Goal: Task Accomplishment & Management: Use online tool/utility

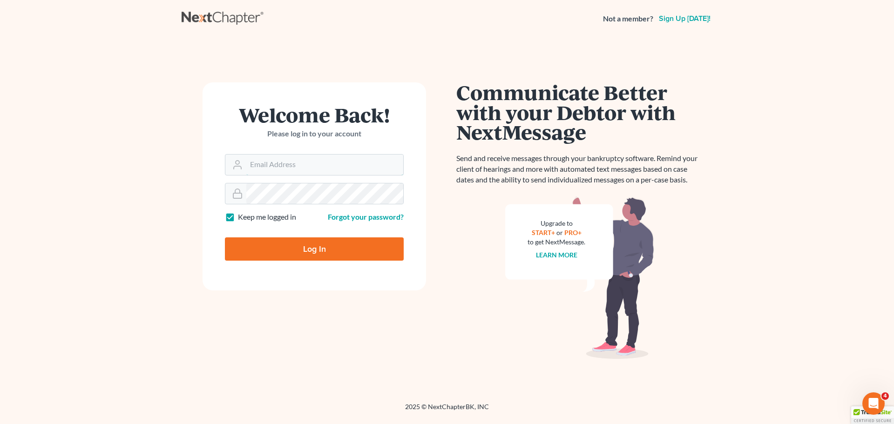
type input "[EMAIL_ADDRESS][DOMAIN_NAME]"
type input "Thinking..."
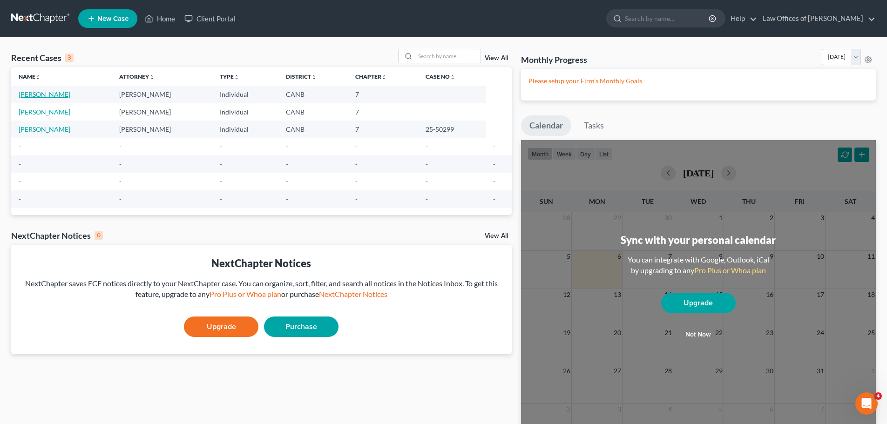
click at [34, 93] on link "Cataquiz, Anwar" at bounding box center [45, 94] width 52 height 8
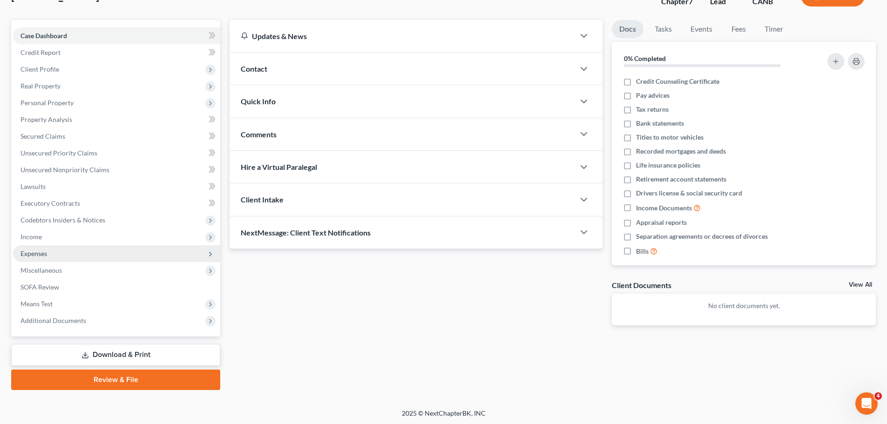
scroll to position [71, 0]
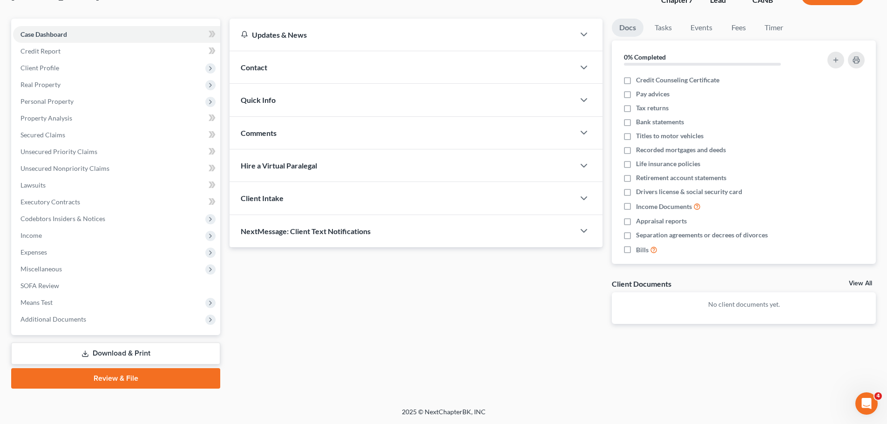
click at [139, 350] on link "Download & Print" at bounding box center [115, 354] width 209 height 22
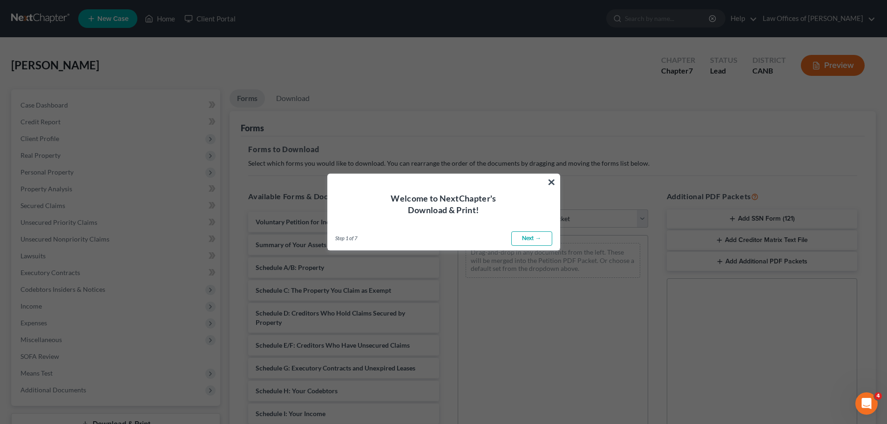
click at [540, 235] on link "Next →" at bounding box center [531, 238] width 41 height 15
select select "0"
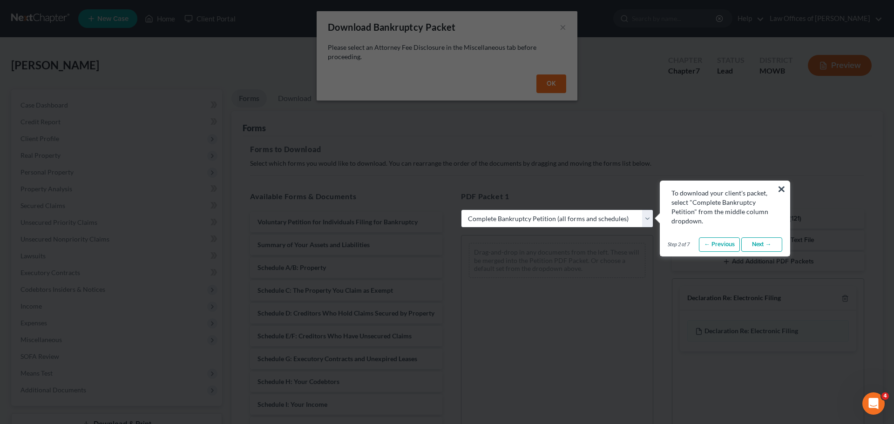
click at [776, 244] on link "Next →" at bounding box center [761, 244] width 41 height 15
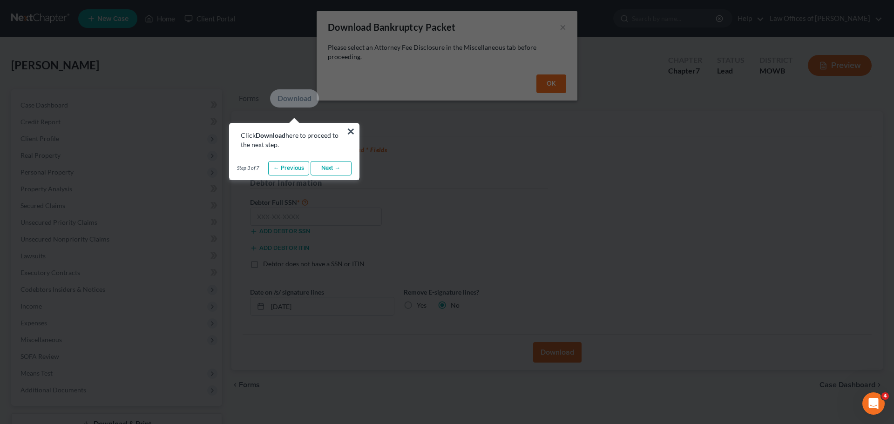
click at [324, 168] on link "Next →" at bounding box center [330, 168] width 41 height 15
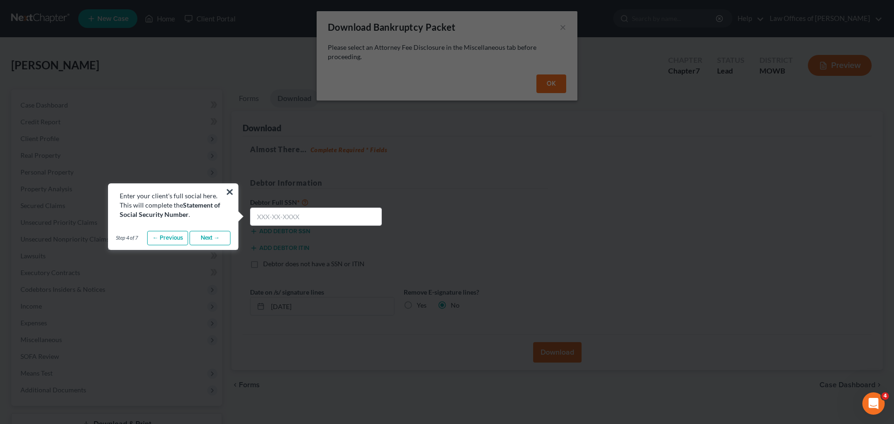
click at [219, 239] on link "Next →" at bounding box center [209, 238] width 41 height 15
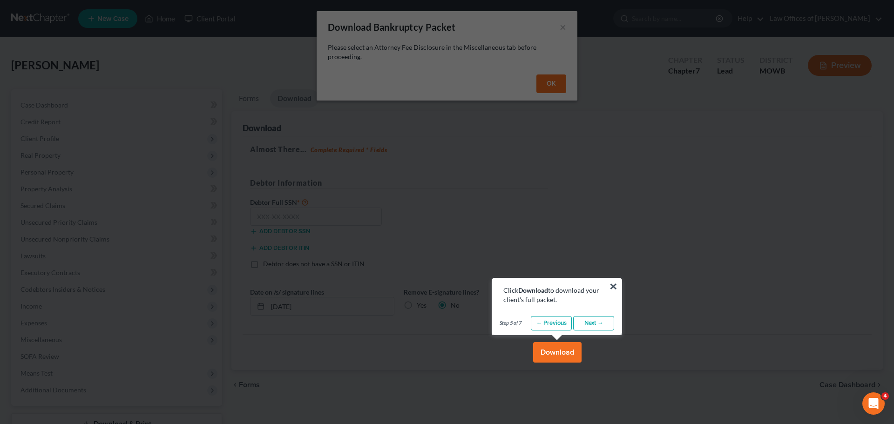
click at [594, 321] on link "Next →" at bounding box center [593, 323] width 41 height 15
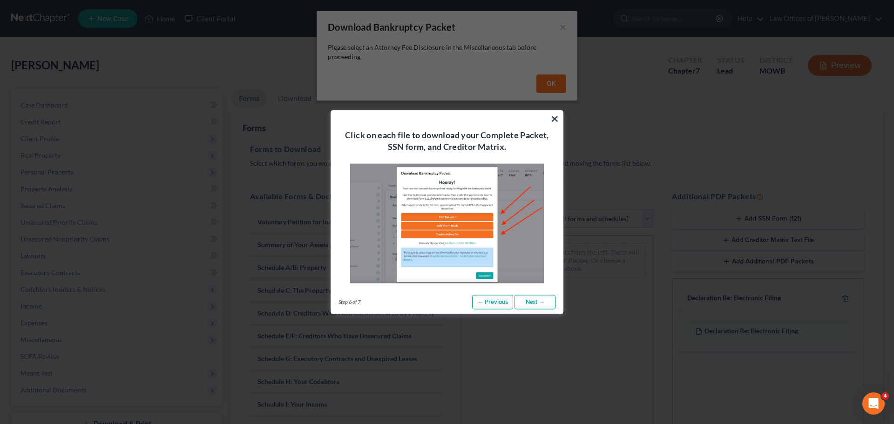
click at [526, 301] on link "Next →" at bounding box center [534, 302] width 41 height 15
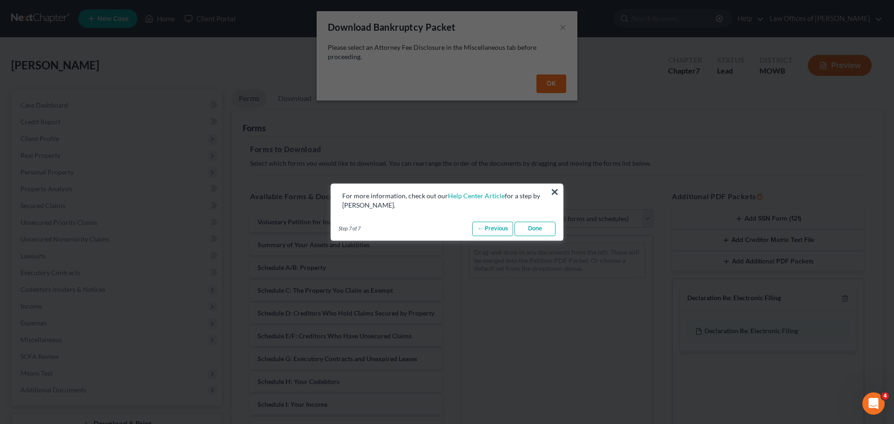
click at [544, 228] on link "Done" at bounding box center [534, 229] width 41 height 15
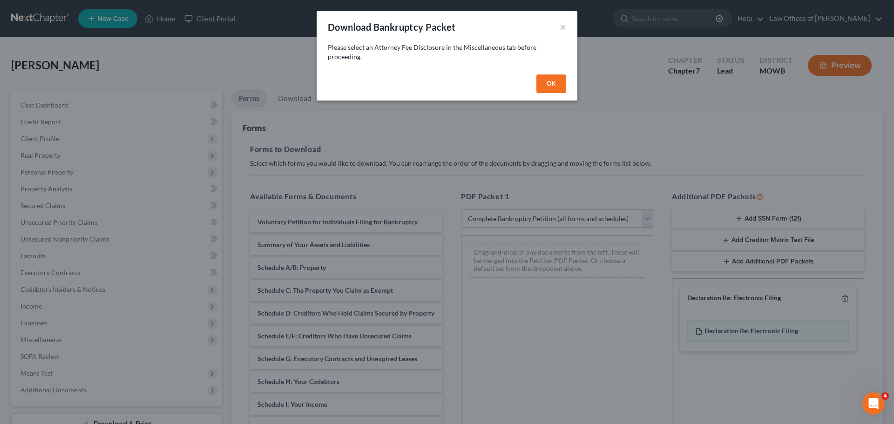
click at [545, 88] on button "OK" at bounding box center [551, 83] width 30 height 19
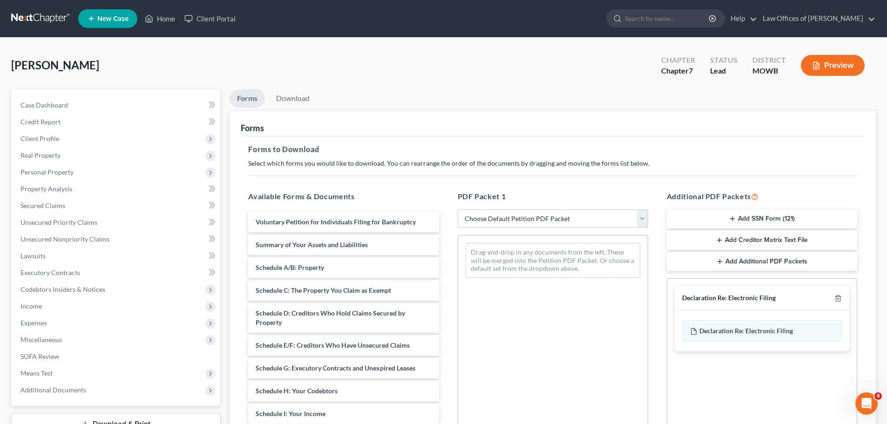
click at [736, 218] on button "Add SSN Form (121)" at bounding box center [762, 219] width 190 height 20
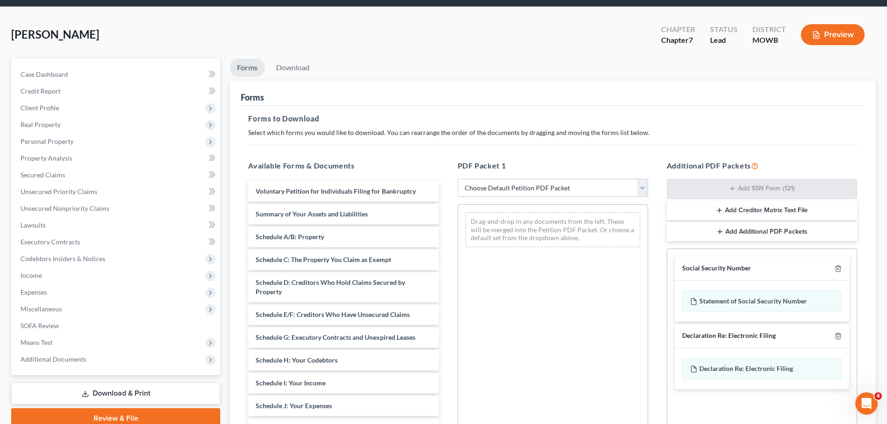
scroll to position [27, 0]
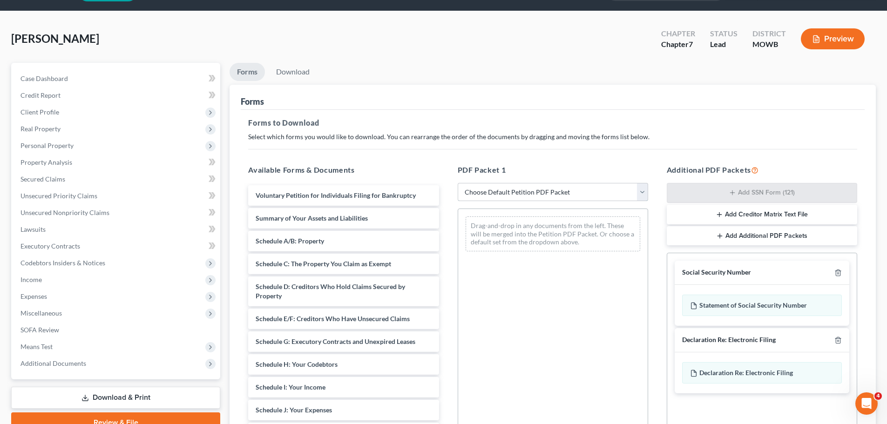
click at [495, 193] on select "Choose Default Petition PDF Packet Complete Bankruptcy Petition (all forms and …" at bounding box center [553, 192] width 190 height 19
select select "3"
click at [458, 183] on select "Choose Default Petition PDF Packet Complete Bankruptcy Petition (all forms and …" at bounding box center [553, 192] width 190 height 19
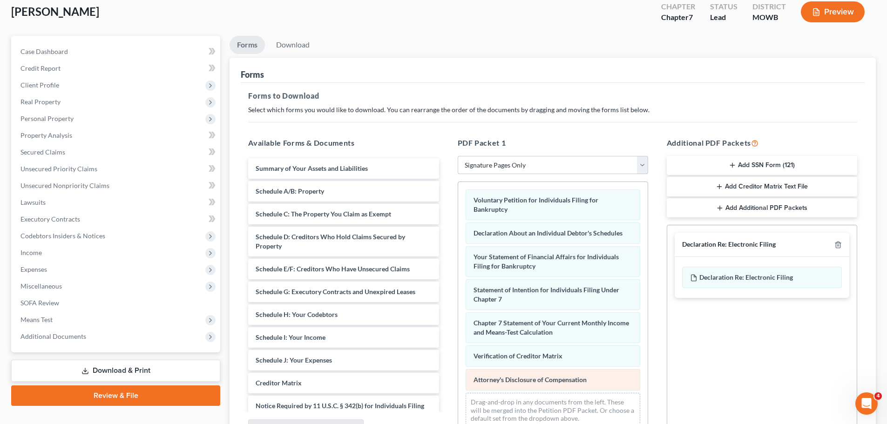
scroll to position [124, 0]
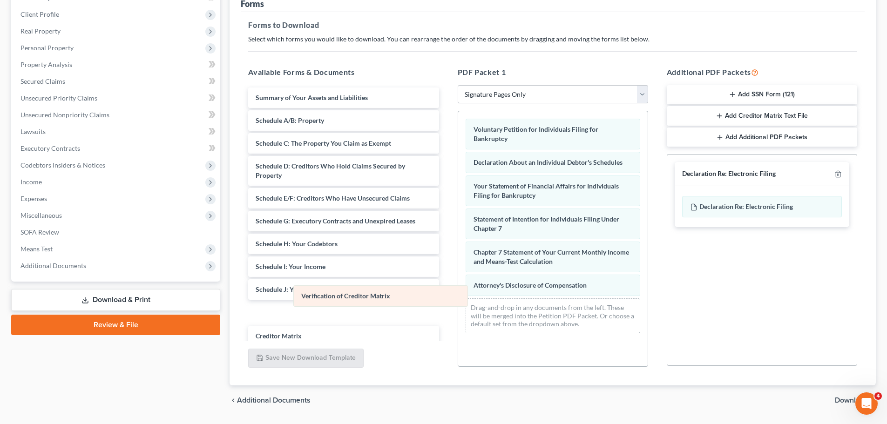
drag, startPoint x: 584, startPoint y: 285, endPoint x: 412, endPoint y: 296, distance: 172.6
click at [458, 296] on div "Verification of Creditor Matrix Voluntary Petition for Individuals Filing for B…" at bounding box center [552, 225] width 189 height 229
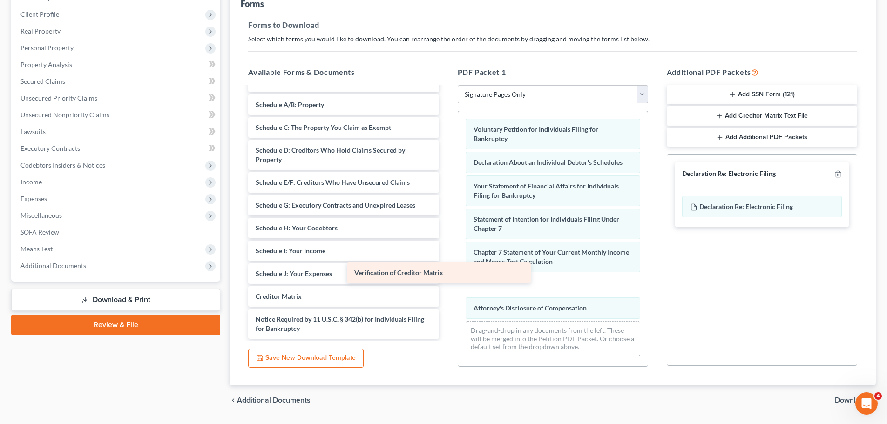
scroll to position [16, 0]
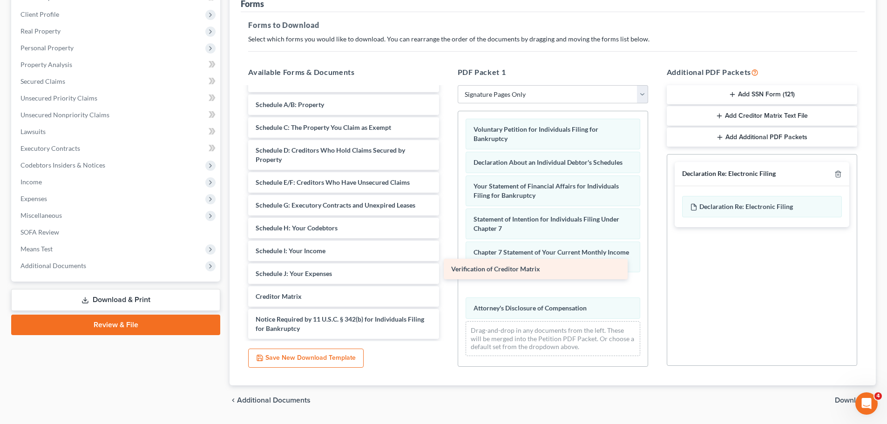
drag, startPoint x: 349, startPoint y: 273, endPoint x: 545, endPoint y: 268, distance: 195.6
click at [446, 268] on div "Verification of Creditor Matrix Summary of Your Assets and Liabilities Schedule…" at bounding box center [343, 205] width 205 height 267
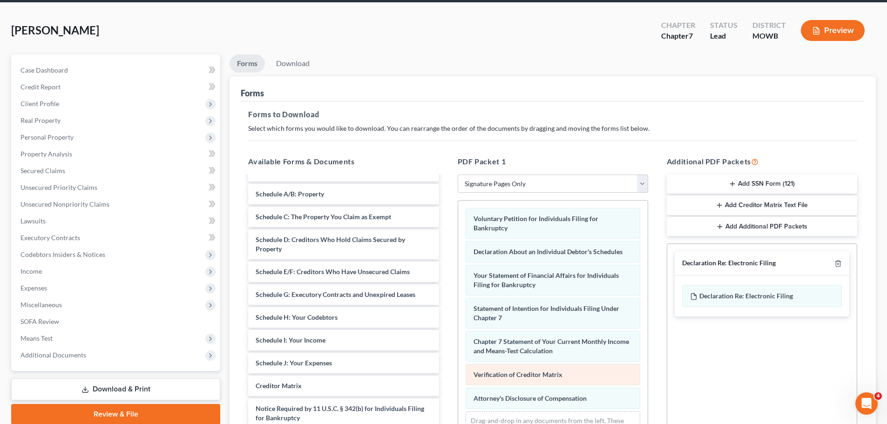
scroll to position [0, 0]
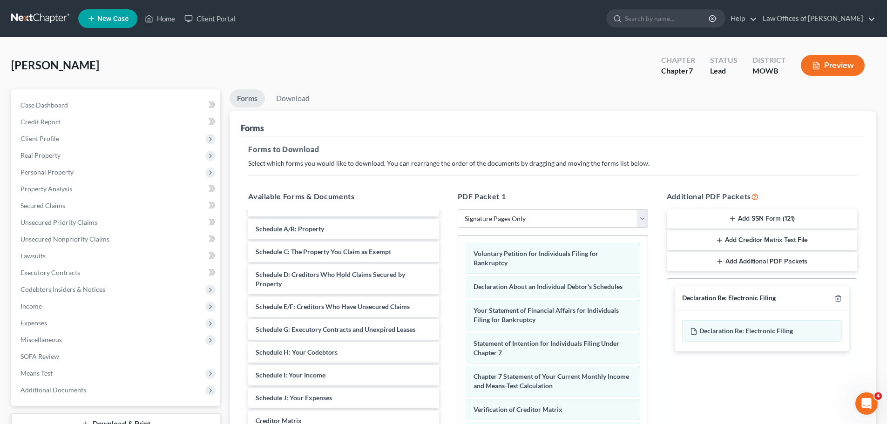
click at [754, 218] on button "Add SSN Form (121)" at bounding box center [762, 219] width 190 height 20
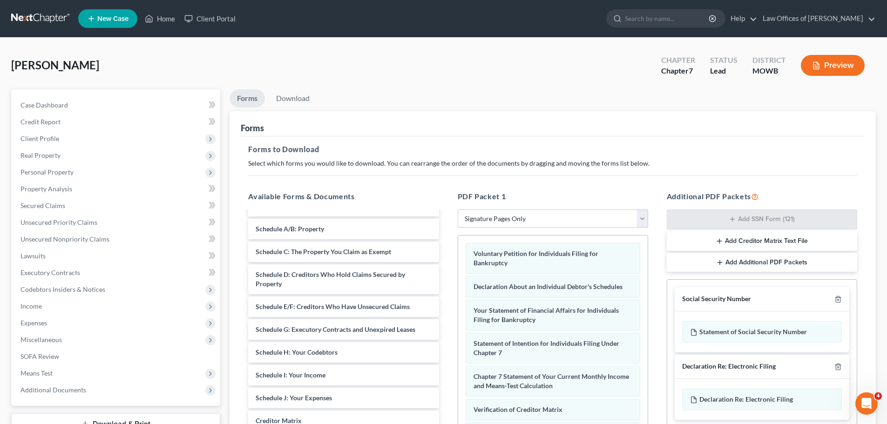
click at [827, 59] on button "Preview" at bounding box center [833, 65] width 64 height 21
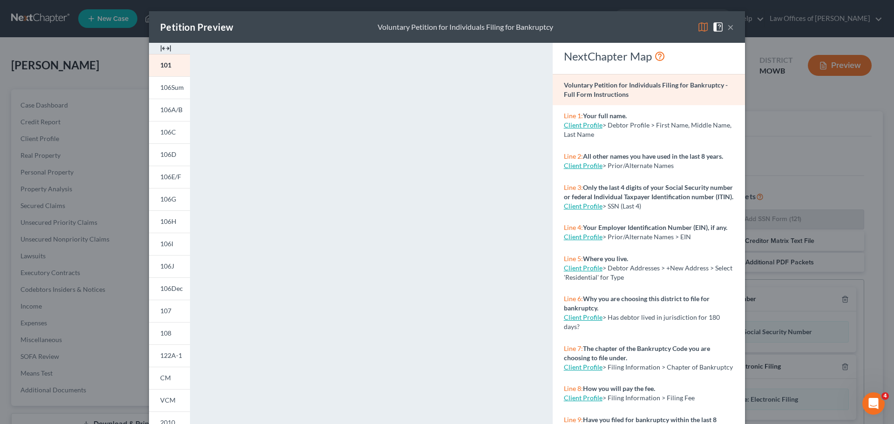
click at [730, 29] on button "×" at bounding box center [730, 26] width 7 height 11
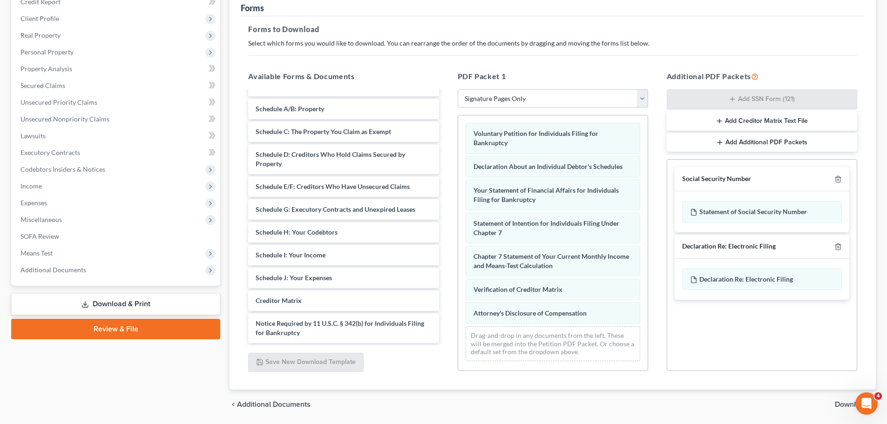
scroll to position [124, 0]
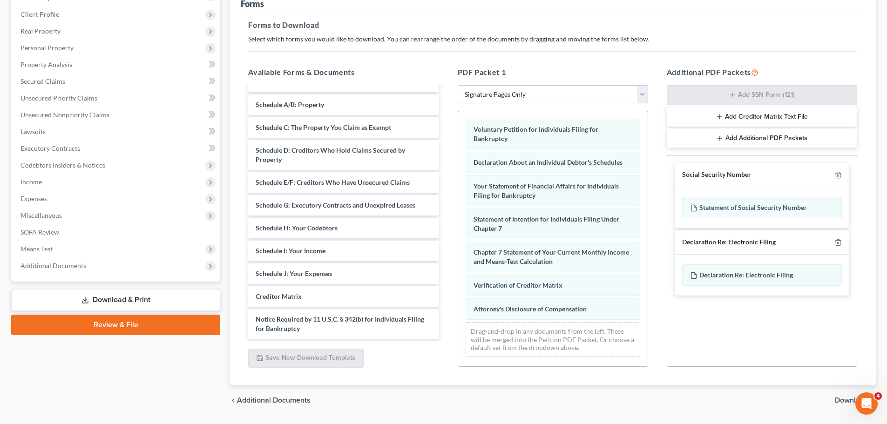
click at [741, 120] on button "Add Creditor Matrix Text File" at bounding box center [762, 117] width 190 height 20
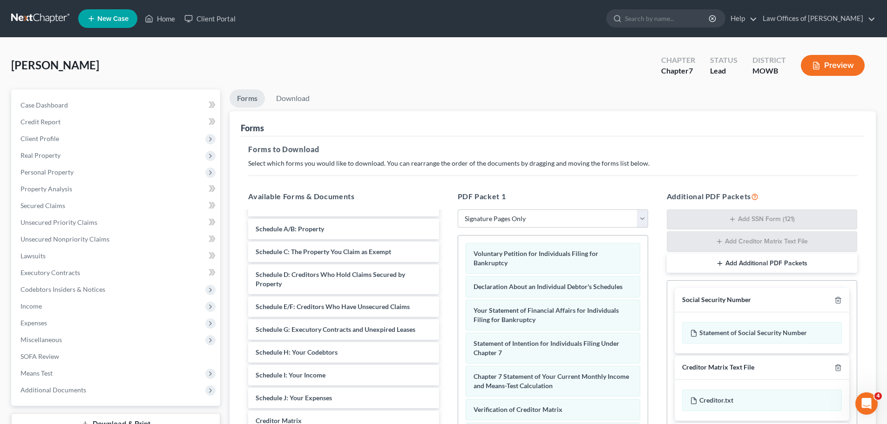
scroll to position [152, 0]
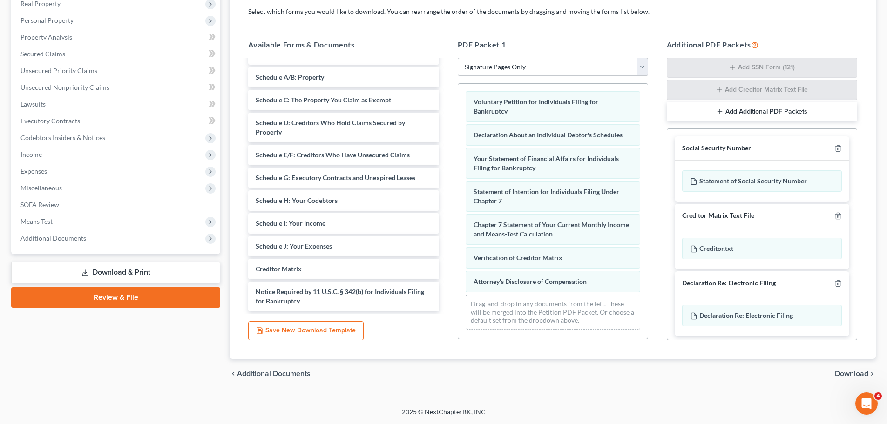
click at [846, 374] on span "Download" at bounding box center [852, 373] width 34 height 7
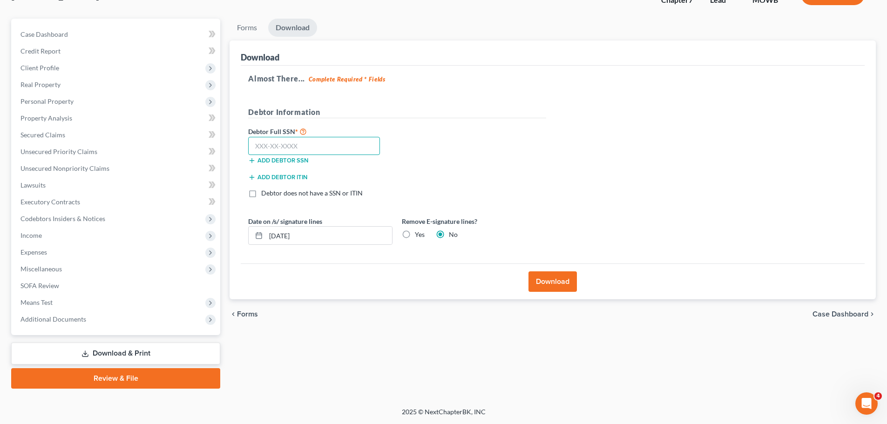
click at [366, 146] on input "text" at bounding box center [314, 146] width 132 height 19
type input "609-65-6658"
click at [548, 283] on button "Download" at bounding box center [552, 281] width 48 height 20
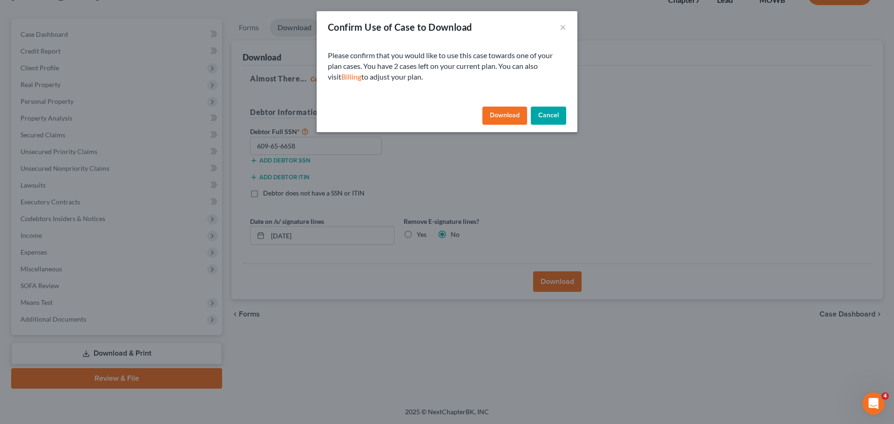
click at [508, 119] on button "Download" at bounding box center [504, 116] width 45 height 19
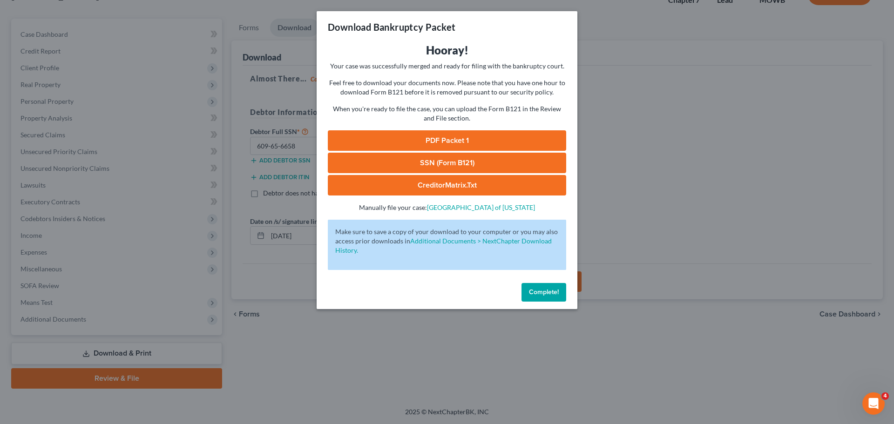
click at [466, 141] on link "PDF Packet 1" at bounding box center [447, 140] width 238 height 20
click at [390, 162] on link "SSN (Form B121)" at bounding box center [447, 163] width 238 height 20
click at [452, 182] on link "CreditorMatrix.txt" at bounding box center [447, 185] width 238 height 20
click at [537, 296] on span "Complete!" at bounding box center [544, 292] width 30 height 8
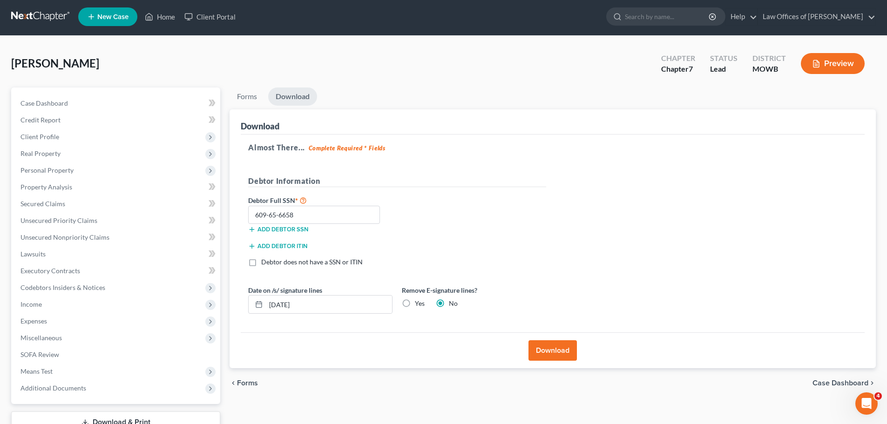
scroll to position [0, 0]
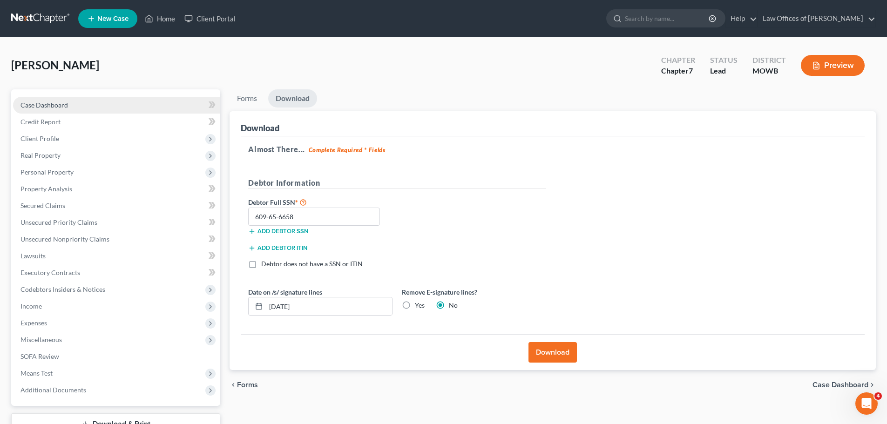
click at [79, 101] on link "Case Dashboard" at bounding box center [116, 105] width 207 height 17
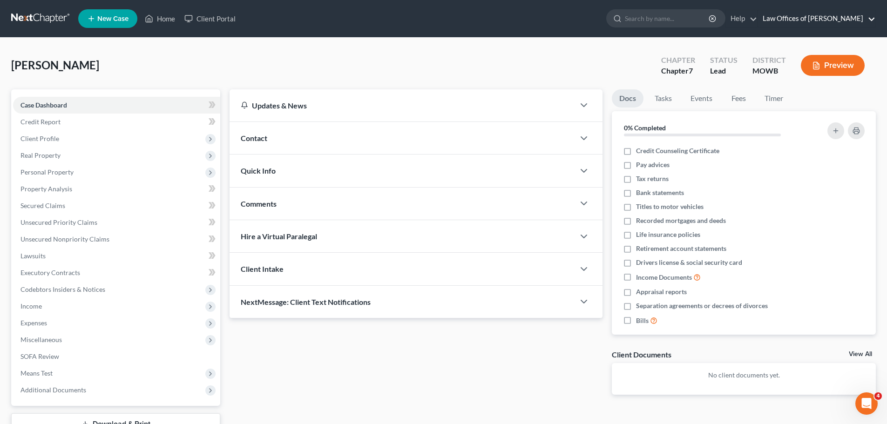
click at [823, 17] on link "Law Offices of Keith F. Carr" at bounding box center [816, 18] width 117 height 17
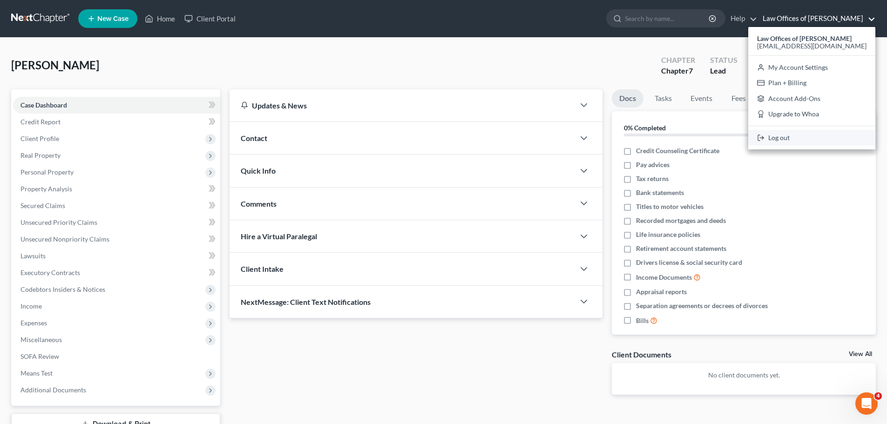
click at [804, 133] on link "Log out" at bounding box center [811, 138] width 127 height 16
